Goal: Check status: Check status

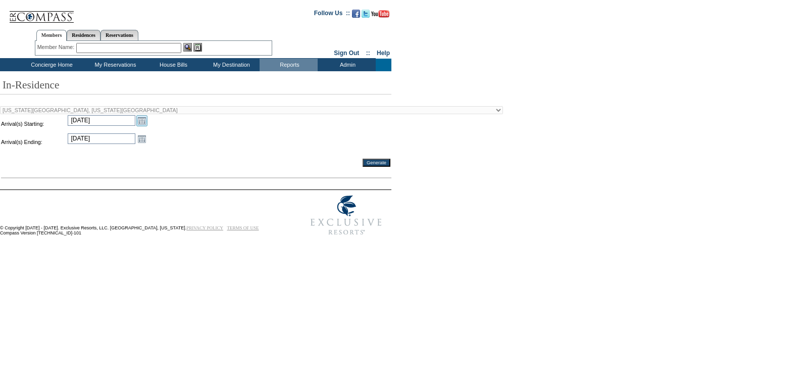
click at [145, 125] on link "Open the calendar popup." at bounding box center [141, 120] width 11 height 11
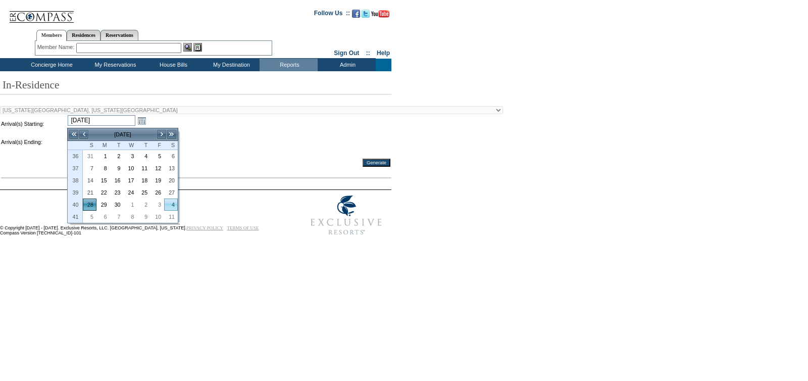
click at [169, 208] on link "4" at bounding box center [171, 204] width 13 height 11
type input "[DATE]"
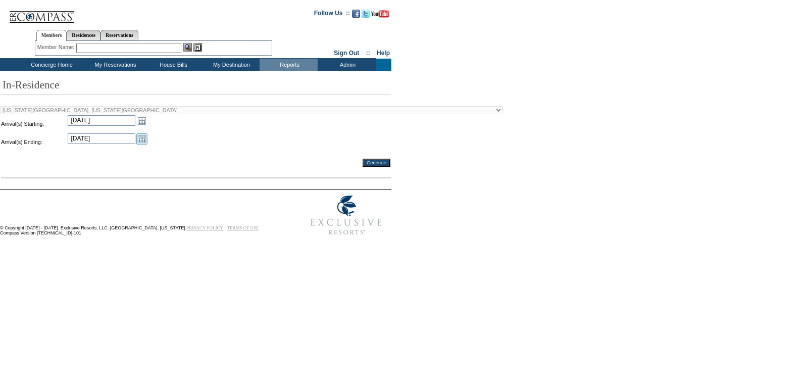
click at [143, 137] on link "Open the calendar popup." at bounding box center [141, 138] width 11 height 11
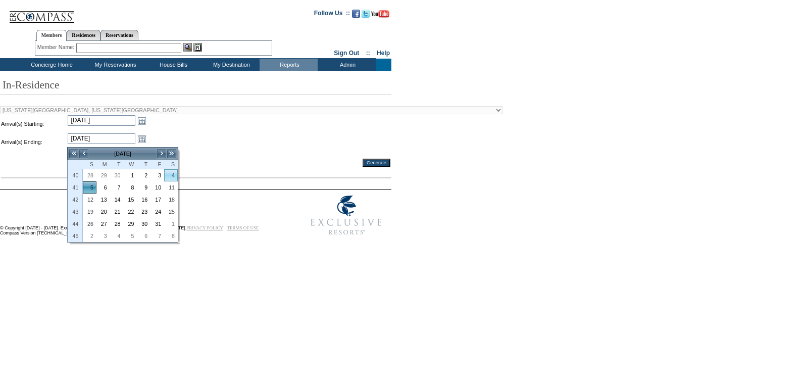
click at [174, 178] on link "4" at bounding box center [171, 175] width 13 height 11
type input "[DATE]"
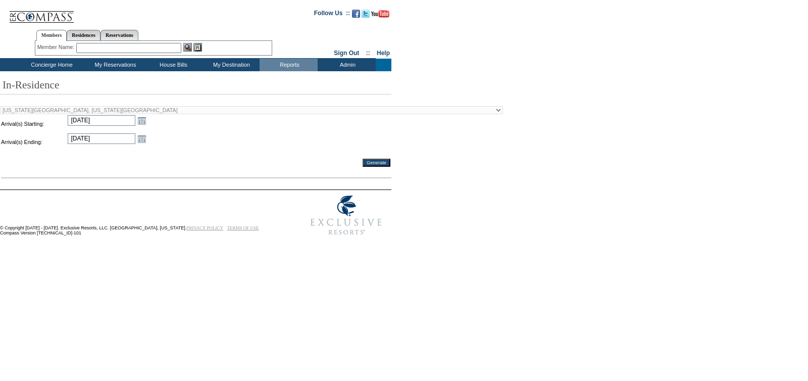
click at [364, 167] on input "Generate" at bounding box center [377, 163] width 28 height 8
